Goal: Task Accomplishment & Management: Use online tool/utility

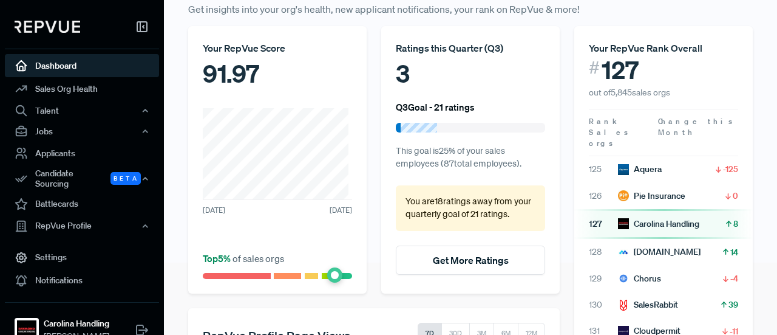
scroll to position [73, 0]
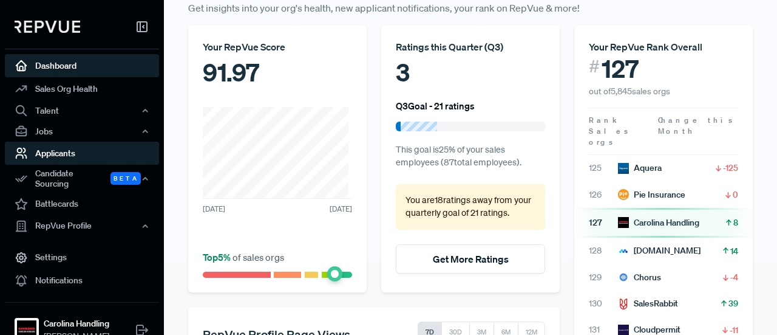
click at [72, 155] on link "Applicants" at bounding box center [82, 152] width 154 height 23
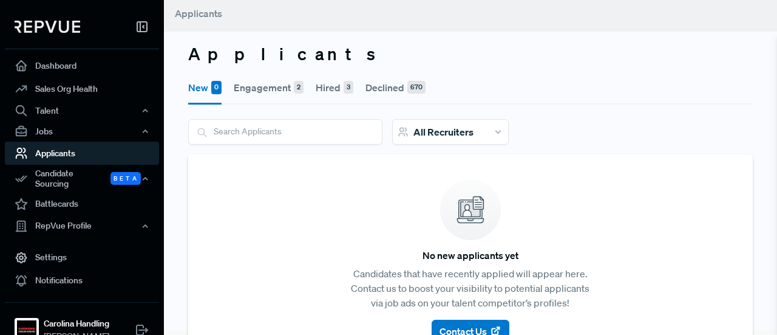
scroll to position [36, 0]
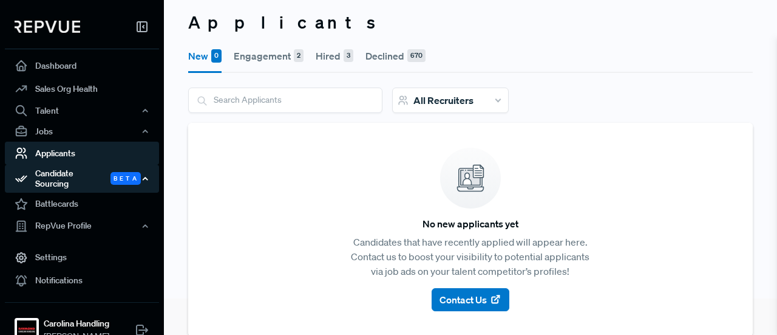
click at [83, 176] on div "Candidate Sourcing Beta" at bounding box center [82, 179] width 154 height 28
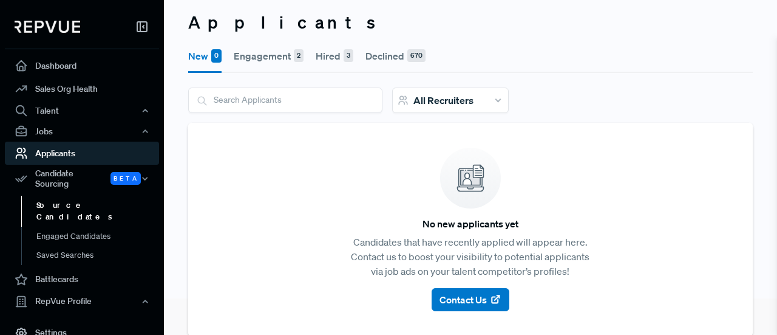
click at [74, 196] on link "Source Candidates" at bounding box center [98, 211] width 154 height 31
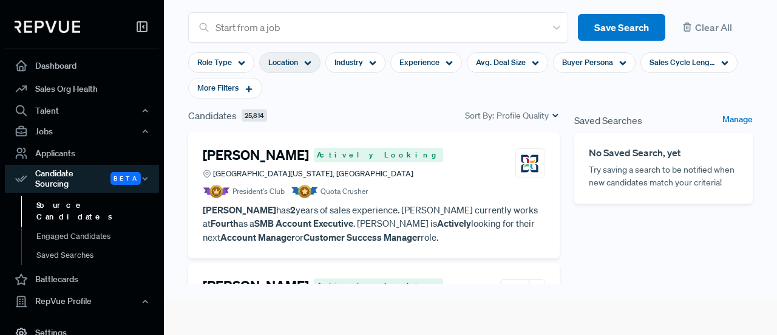
click at [299, 57] on div "Location" at bounding box center [289, 62] width 61 height 21
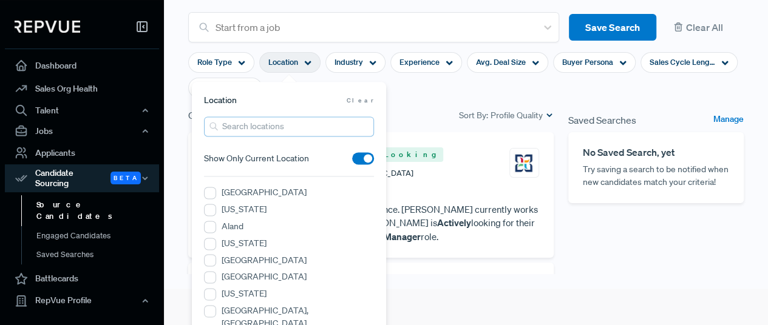
click at [257, 132] on input "search" at bounding box center [289, 127] width 170 height 20
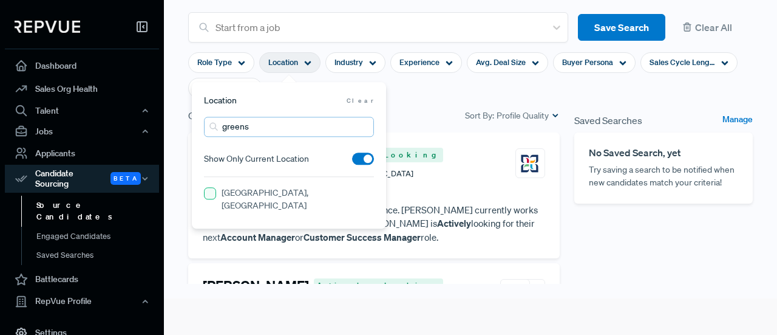
type input "greens"
click at [205, 192] on NC "[GEOGRAPHIC_DATA], [GEOGRAPHIC_DATA]" at bounding box center [210, 194] width 12 height 12
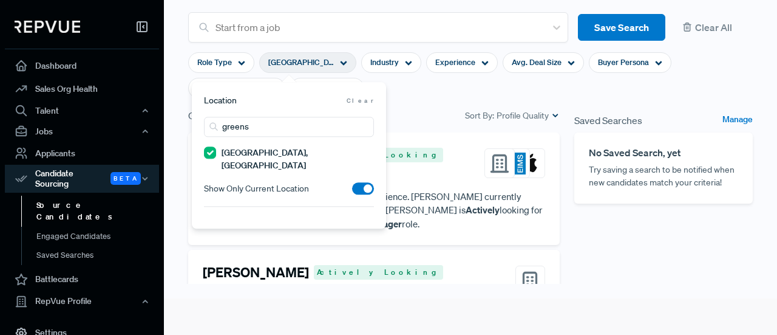
click at [588, 256] on div "Saved Searches Manage No Saved Search, yet Try saving a search to be notified w…" at bounding box center [663, 249] width 193 height 283
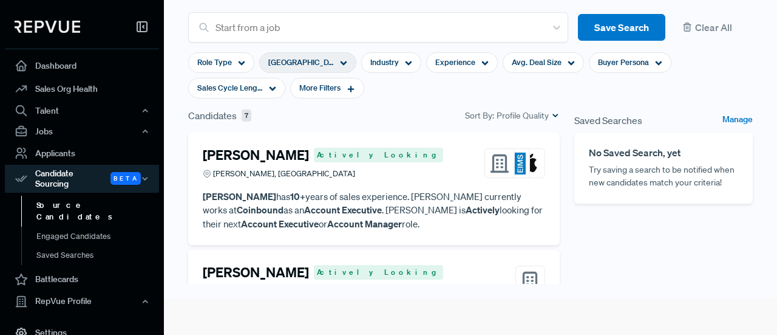
click at [397, 197] on p "[PERSON_NAME] has 10+ years of sales experience. [PERSON_NAME] currently works …" at bounding box center [374, 209] width 342 height 41
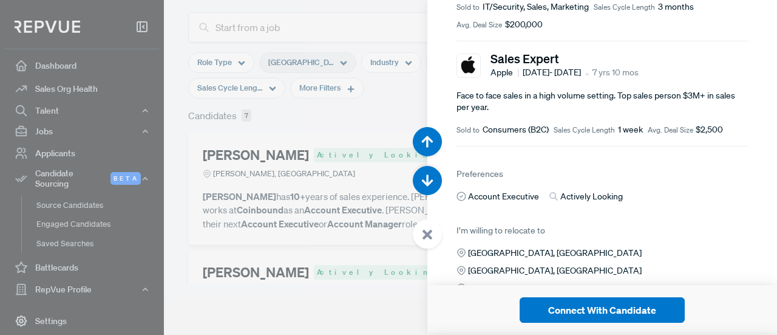
scroll to position [550, 0]
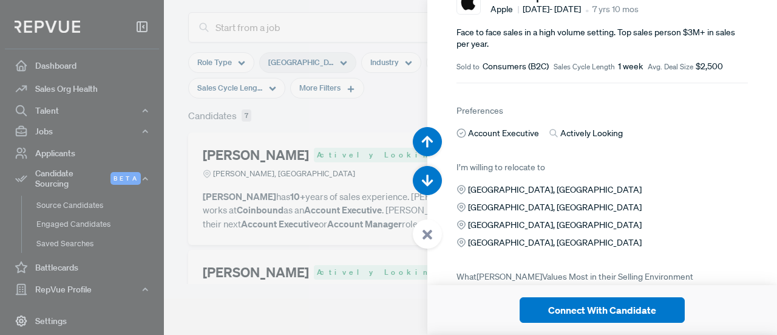
click at [298, 230] on div at bounding box center [388, 167] width 777 height 335
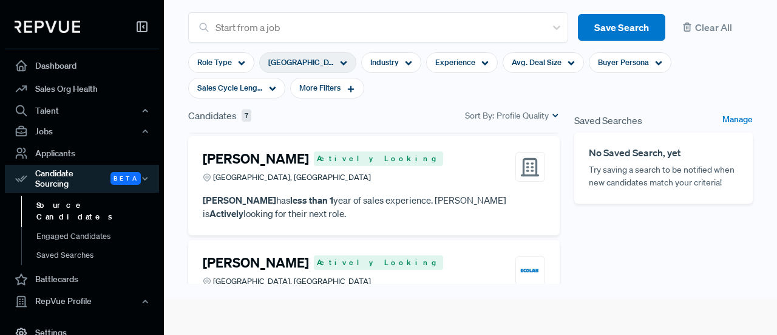
scroll to position [114, 0]
click at [352, 197] on p "[PERSON_NAME] has less than 1 year of sales experience. [PERSON_NAME] is Active…" at bounding box center [374, 205] width 342 height 27
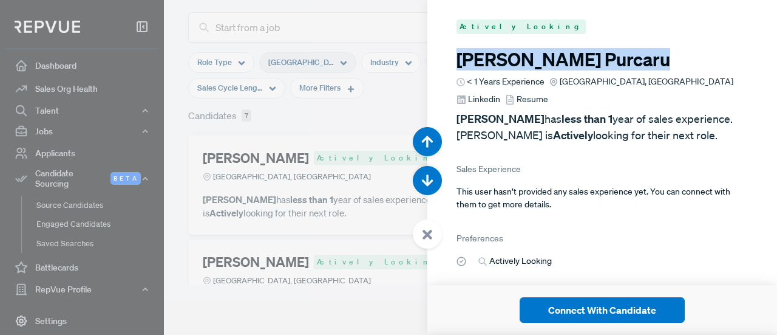
drag, startPoint x: 591, startPoint y: 63, endPoint x: 460, endPoint y: 63, distance: 130.6
click at [460, 63] on h3 "[PERSON_NAME]" at bounding box center [602, 60] width 291 height 22
copy h3 "[PERSON_NAME]"
click at [517, 100] on span "Resume" at bounding box center [533, 99] width 32 height 13
click at [517, 98] on span "Resume" at bounding box center [533, 99] width 32 height 13
